Goal: Find specific page/section: Find specific page/section

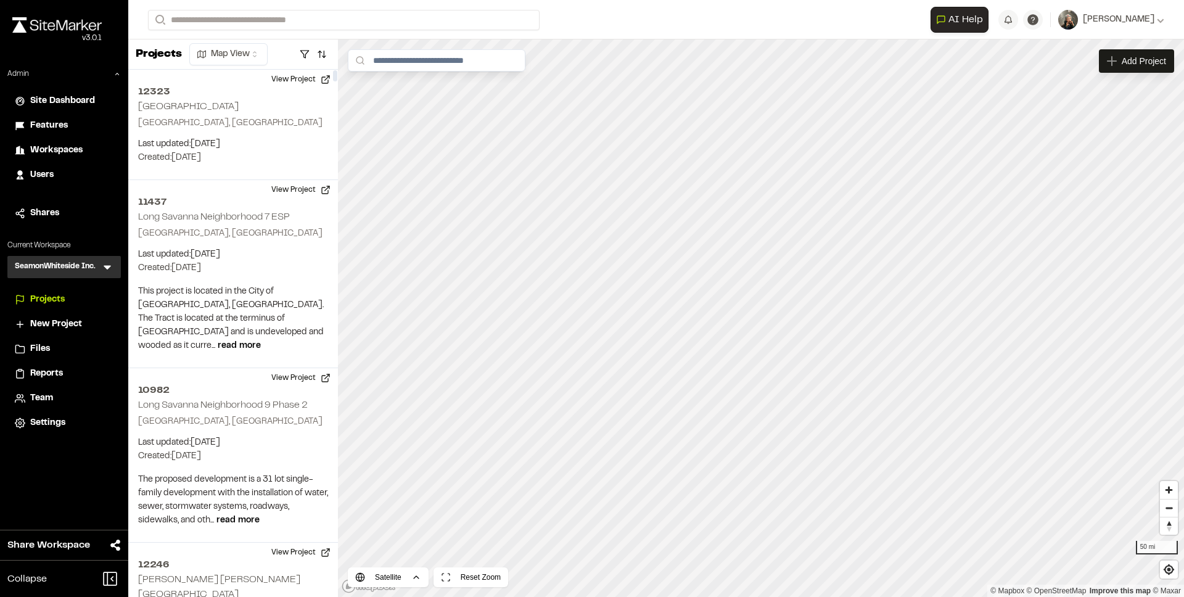
click at [108, 265] on icon at bounding box center [107, 267] width 12 height 12
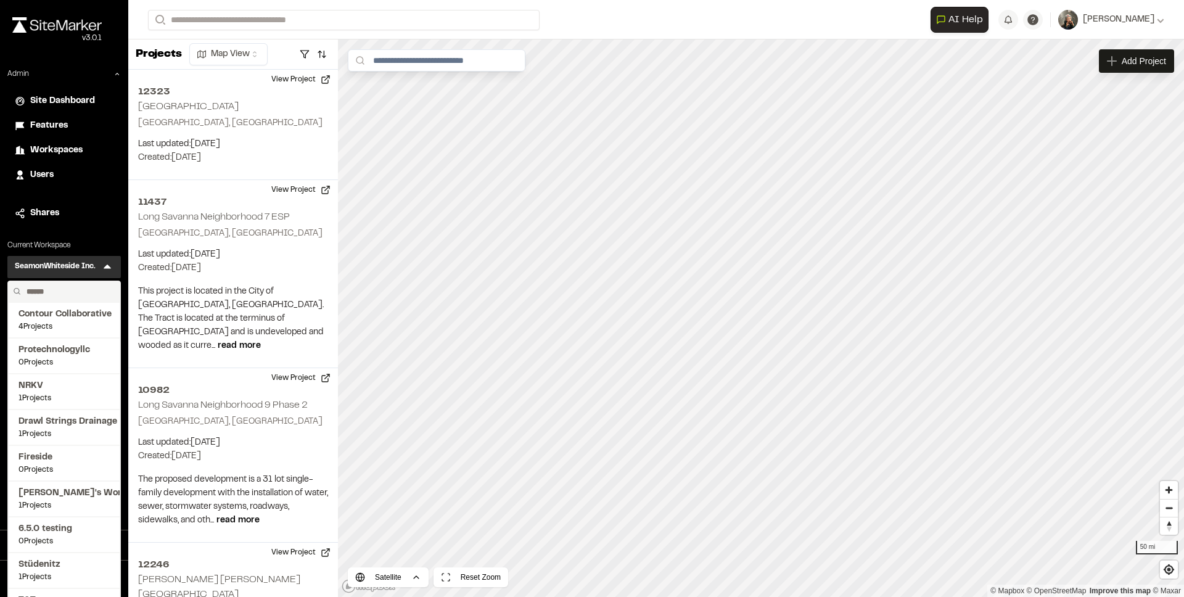
click at [86, 291] on input "text" at bounding box center [69, 291] width 94 height 21
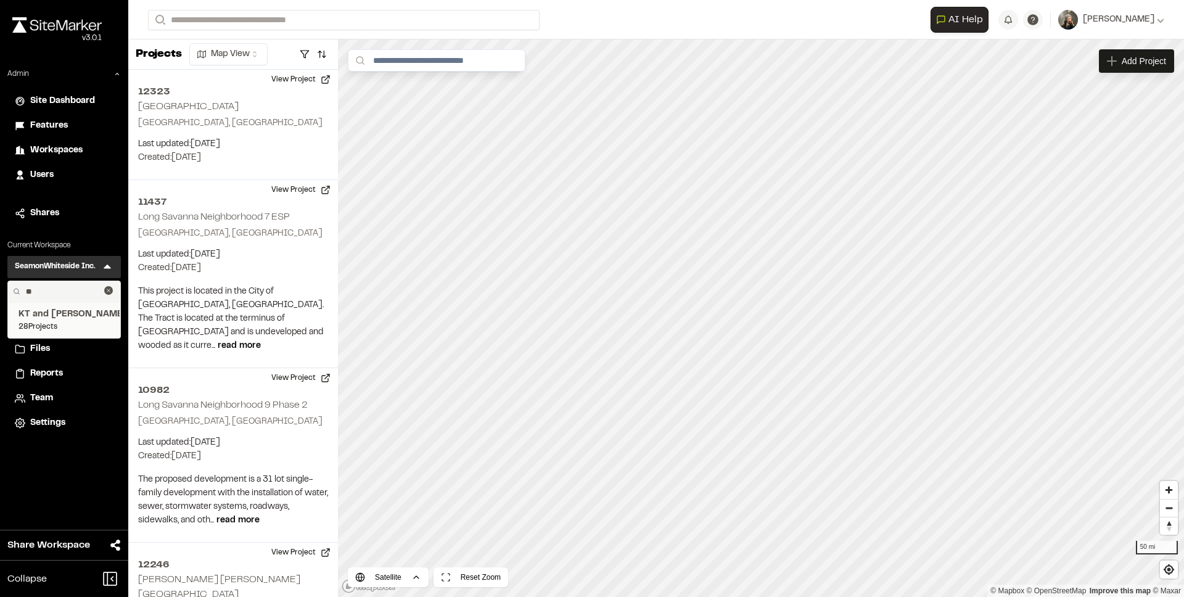
type input "**"
click at [16, 323] on li "KT and [PERSON_NAME] 28 Projects" at bounding box center [64, 320] width 112 height 36
click at [44, 325] on span "28 Projects" at bounding box center [64, 326] width 91 height 11
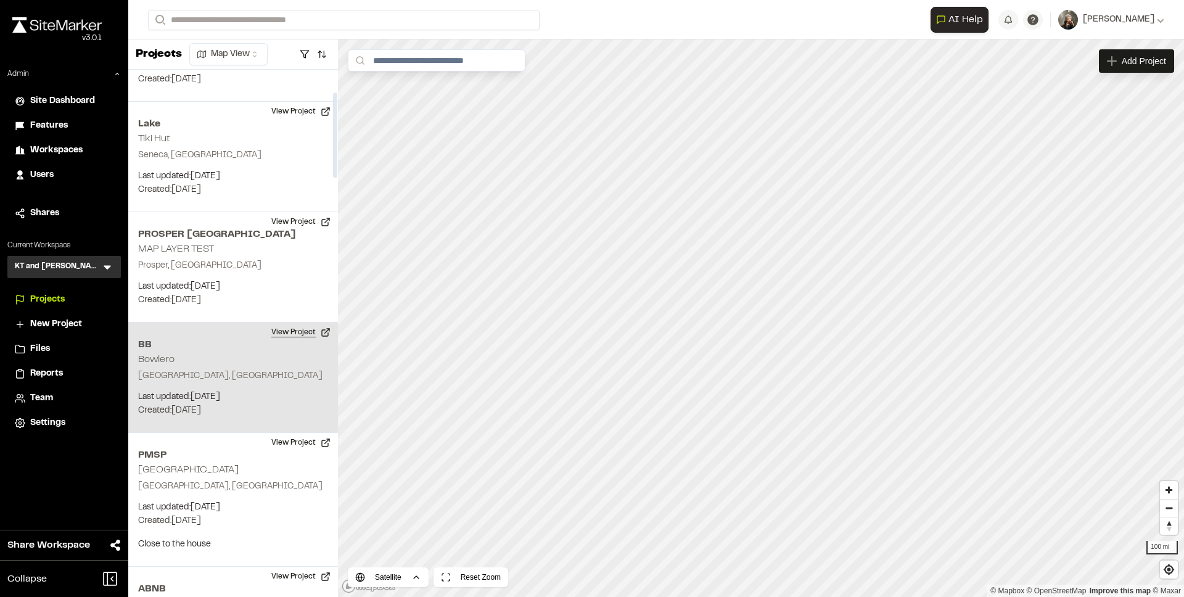
scroll to position [154, 0]
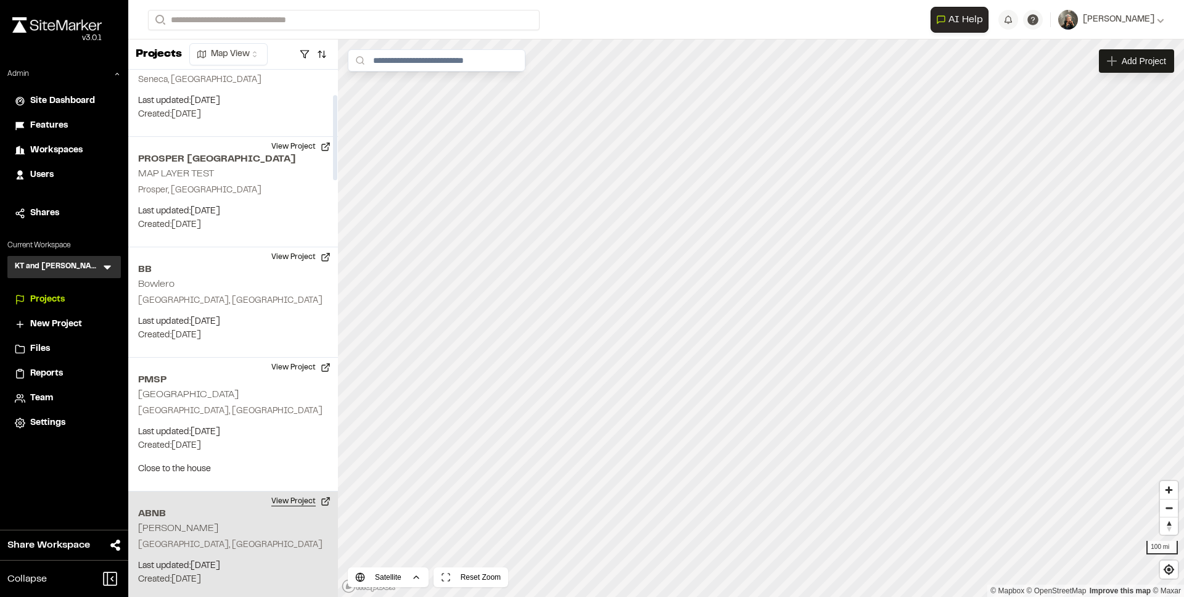
click at [295, 498] on button "View Project" at bounding box center [301, 502] width 74 height 20
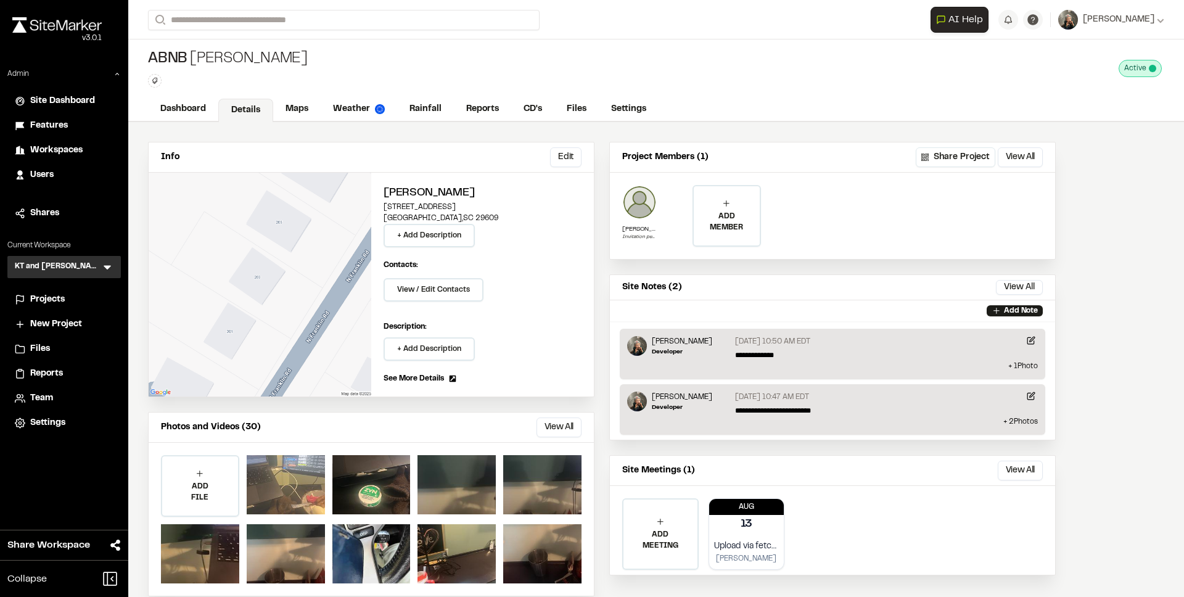
click at [289, 482] on div at bounding box center [286, 484] width 78 height 59
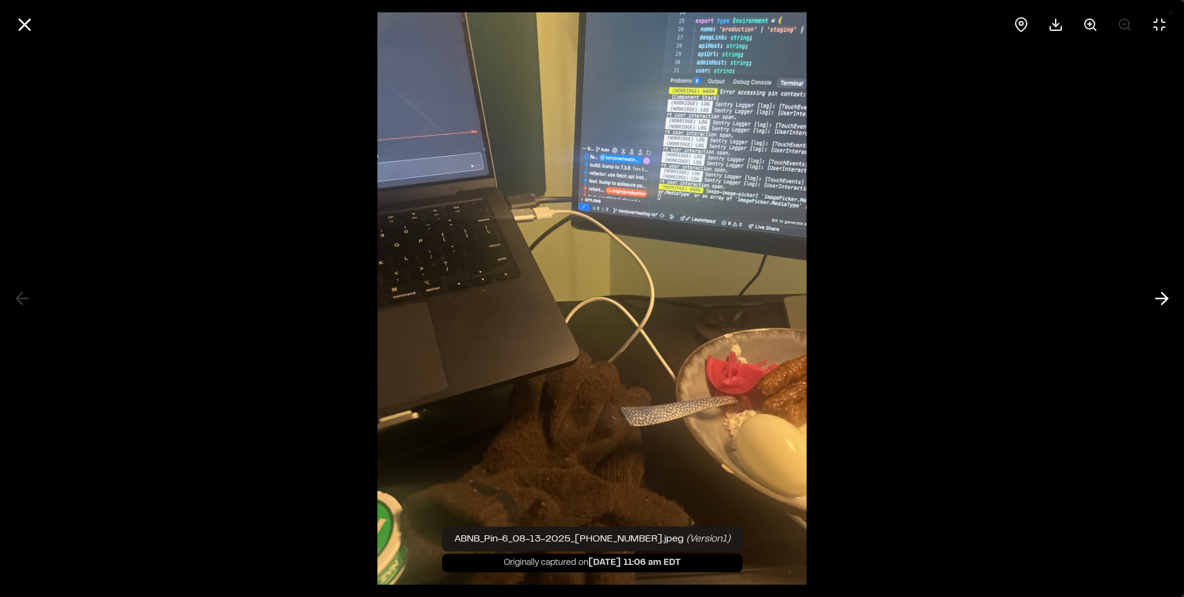
click at [21, 9] on div at bounding box center [592, 24] width 1184 height 49
click at [24, 24] on line at bounding box center [25, 25] width 10 height 10
